Goal: Task Accomplishment & Management: Use online tool/utility

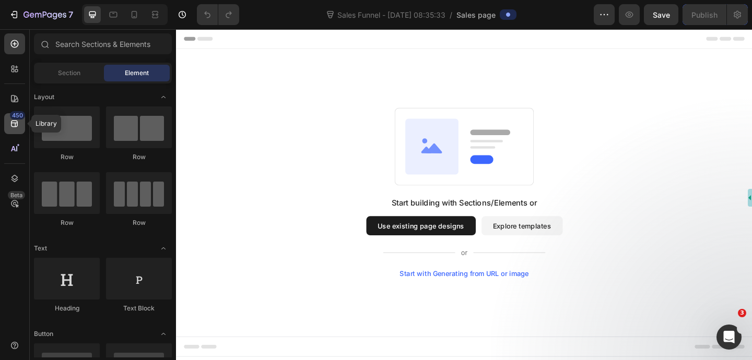
click at [14, 119] on div "450" at bounding box center [17, 115] width 15 height 8
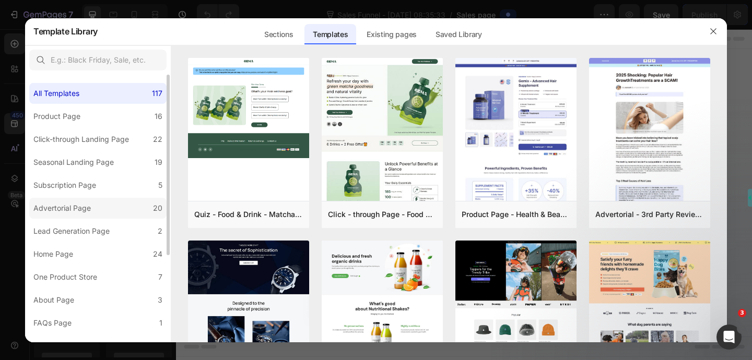
click at [88, 204] on div "Advertorial Page" at bounding box center [61, 208] width 57 height 13
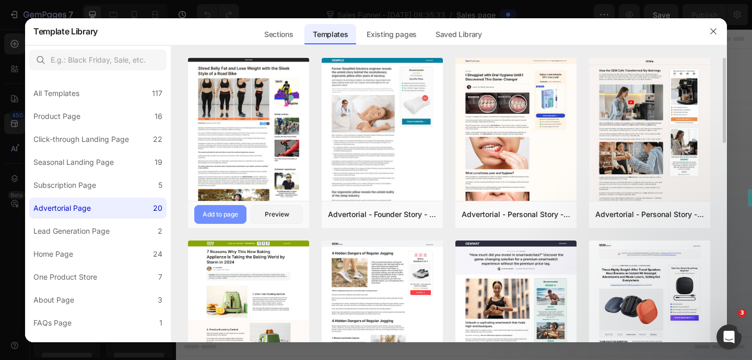
click at [218, 221] on button "Add to page" at bounding box center [220, 214] width 52 height 19
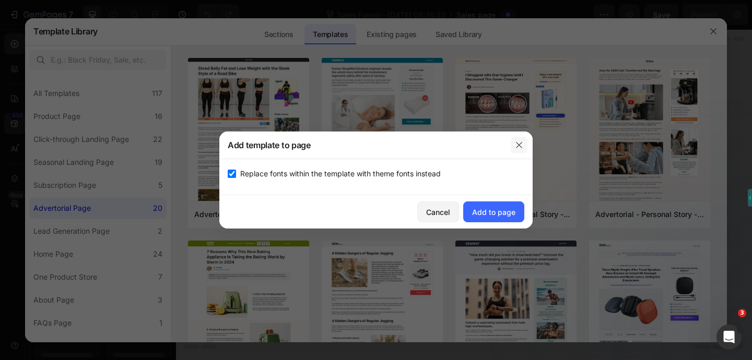
click at [519, 146] on icon "button" at bounding box center [519, 145] width 8 height 8
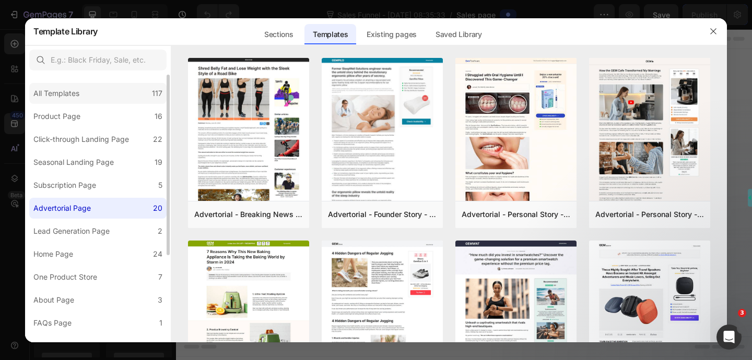
click at [119, 91] on div "All Templates 117" at bounding box center [97, 93] width 137 height 21
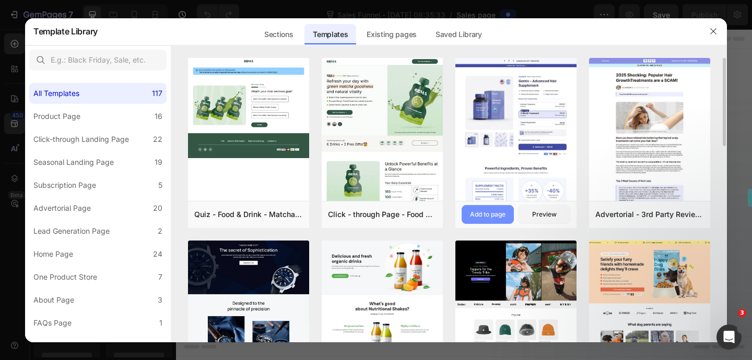
click at [497, 213] on div "Add to page" at bounding box center [488, 214] width 36 height 9
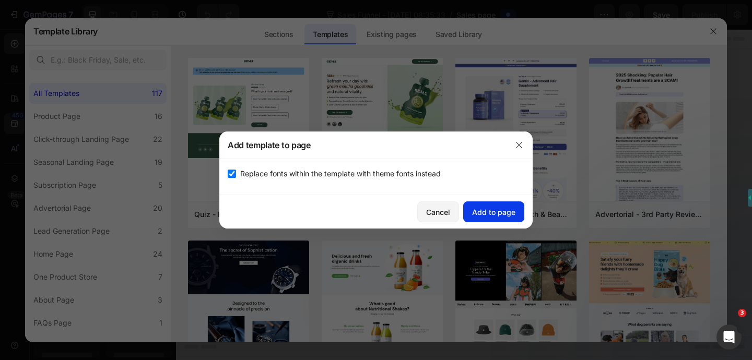
click at [495, 205] on button "Add to page" at bounding box center [493, 212] width 61 height 21
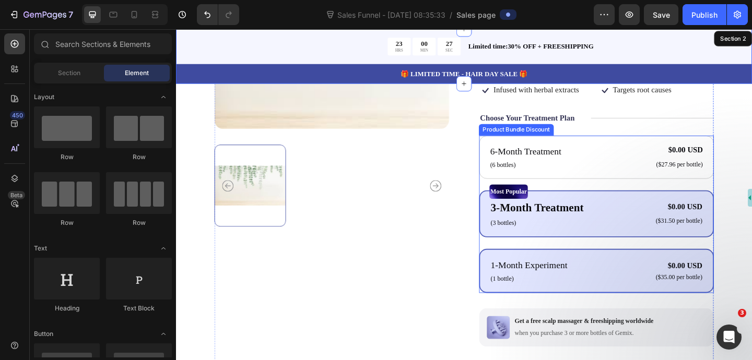
scroll to position [108, 0]
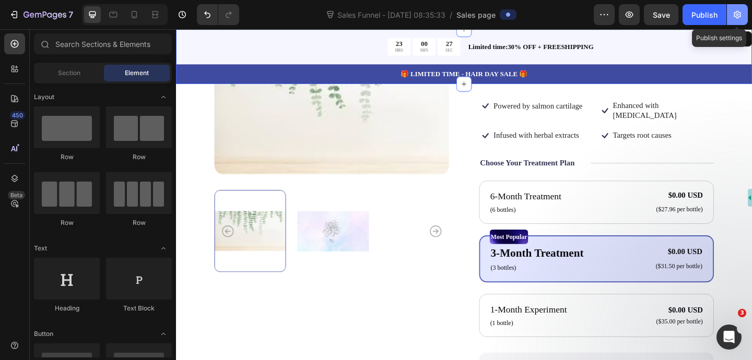
click at [740, 19] on icon "button" at bounding box center [737, 14] width 10 height 10
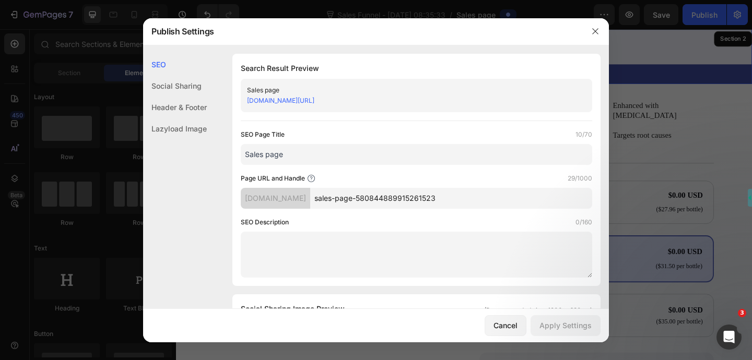
click at [643, 42] on div at bounding box center [376, 180] width 752 height 360
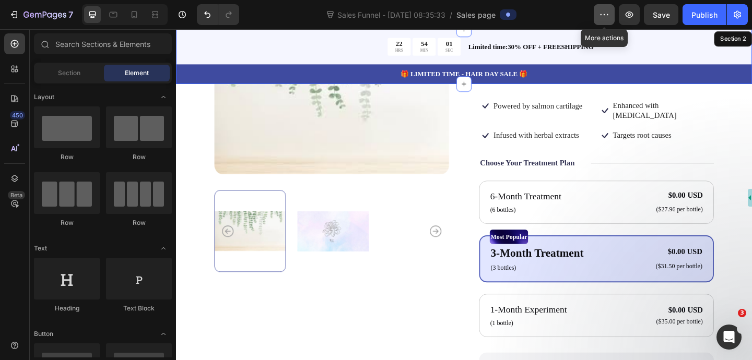
click at [608, 18] on icon "button" at bounding box center [604, 14] width 10 height 10
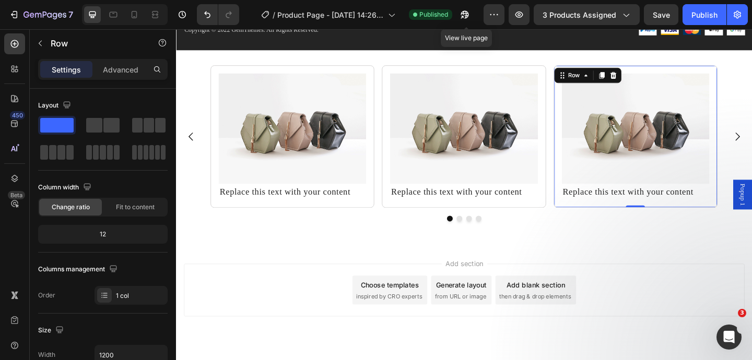
scroll to position [78, 0]
